Goal: Navigation & Orientation: Go to known website

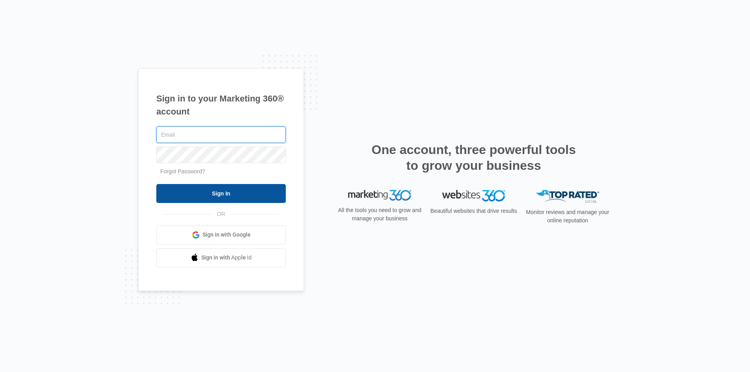
type input "[EMAIL_ADDRESS][DOMAIN_NAME]"
click at [217, 193] on input "Sign In" at bounding box center [220, 193] width 129 height 19
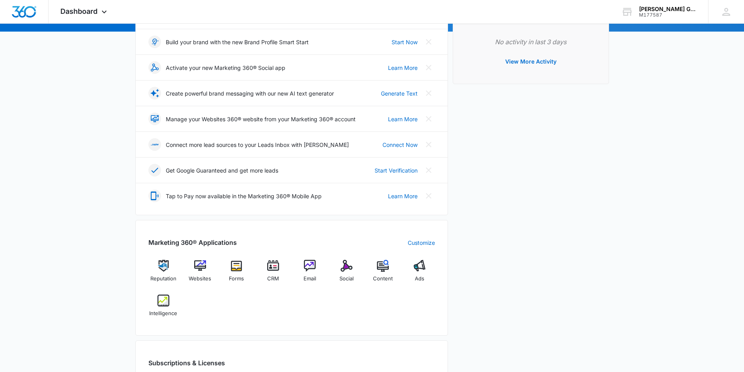
scroll to position [118, 0]
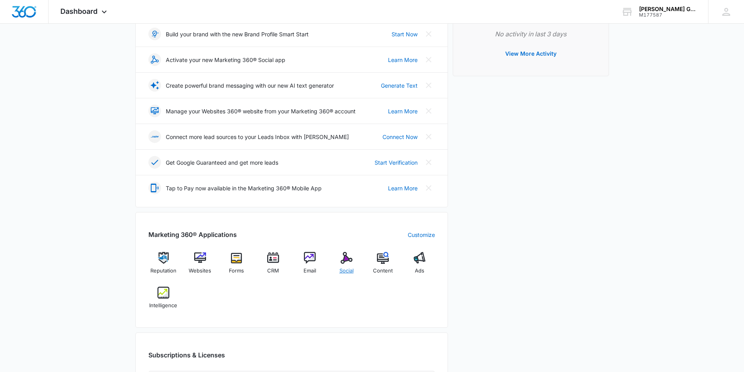
click at [345, 261] on img at bounding box center [347, 258] width 12 height 12
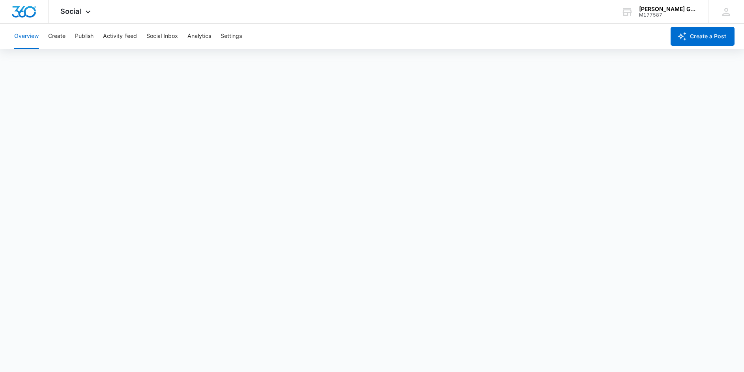
scroll to position [2, 0]
